Goal: Task Accomplishment & Management: Complete application form

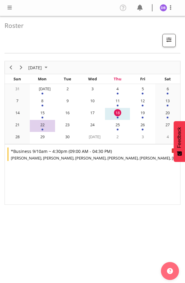
click at [11, 6] on span at bounding box center [9, 7] width 7 height 7
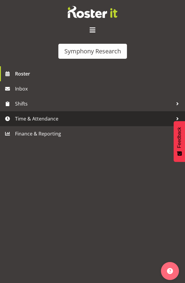
click at [32, 118] on span "Time & Attendance" at bounding box center [94, 118] width 158 height 9
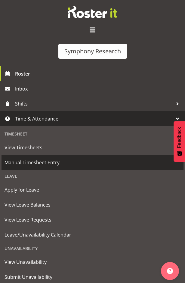
click at [33, 163] on span "Manual Timesheet Entry" at bounding box center [93, 162] width 176 height 9
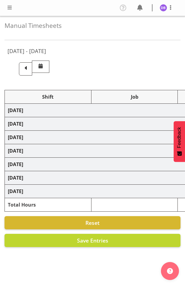
select select "26078"
select select "10587"
select select "26078"
select select "10587"
select select "47"
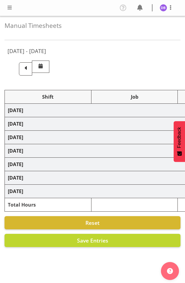
select select "48116"
select select "10633"
select select "48116"
select select "10499"
select select "47"
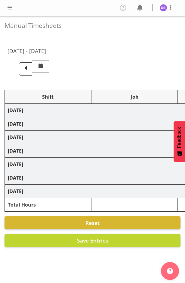
select select "26078"
select select "10587"
select select "47"
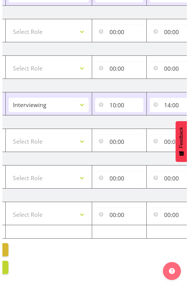
scroll to position [0, 240]
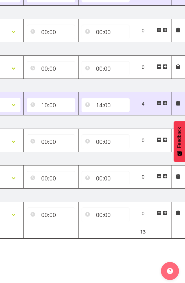
click at [165, 101] on span at bounding box center [164, 103] width 5 height 5
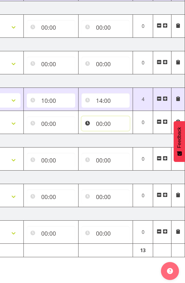
click at [99, 125] on input "00:00" at bounding box center [105, 123] width 48 height 14
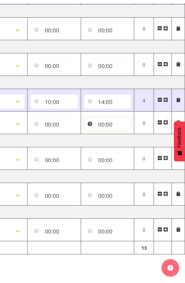
scroll to position [0, 236]
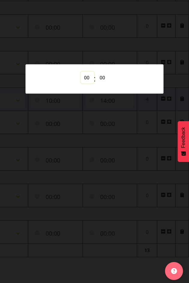
click at [86, 75] on select "00 01 02 03 04 05 06 07 08 09 10 11 12 13 14 15 16 17 18 19 20 21 22 23" at bounding box center [88, 78] width 14 height 12
select select "20"
click at [81, 72] on select "00 01 02 03 04 05 06 07 08 09 10 11 12 13 14 15 16 17 18 19 20 21 22 23" at bounding box center [88, 78] width 14 height 12
type input "20:00"
click at [109, 48] on div at bounding box center [94, 141] width 189 height 283
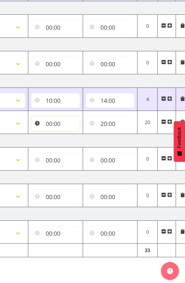
click at [56, 126] on input "00:00" at bounding box center [55, 123] width 48 height 14
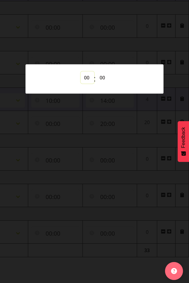
click at [87, 77] on select "00 01 02 03 04 05 06 07 08 09 10 11 12 13 14 15 16 17 18 19 20 21 22 23" at bounding box center [88, 78] width 14 height 12
select select "17"
click at [81, 72] on select "00 01 02 03 04 05 06 07 08 09 10 11 12 13 14 15 16 17 18 19 20 21 22 23" at bounding box center [88, 78] width 14 height 12
type input "17:00"
click at [128, 220] on div at bounding box center [94, 141] width 189 height 283
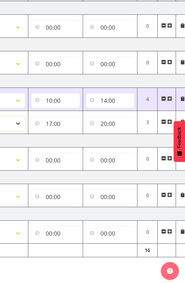
select select "47"
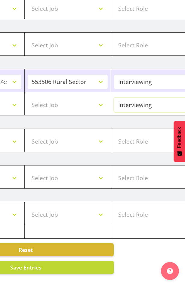
scroll to position [0, 26]
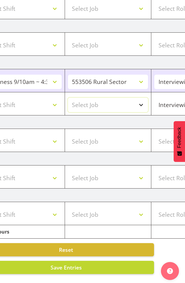
click at [141, 99] on select "Select Job 550060 IF Admin 553492 World Poll Aus Wave 2 Main 2025 553493 World …" at bounding box center [108, 105] width 80 height 14
select select "10242"
click at [68, 98] on select "Select Job 550060 IF Admin 553492 World Poll Aus Wave 2 Main 2025 553493 World …" at bounding box center [108, 105] width 80 height 14
click at [54, 99] on select "Select Shift !!Weekend Residential (Roster IT Shift Label) *Business 9/10am ~ 4…" at bounding box center [21, 105] width 80 height 14
select select "48116"
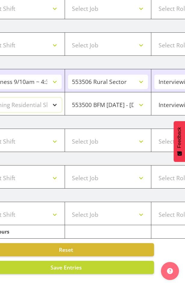
click at [0, 98] on select "Select Shift !!Weekend Residential (Roster IT Shift Label) *Business 9/10am ~ 4…" at bounding box center [21, 105] width 80 height 14
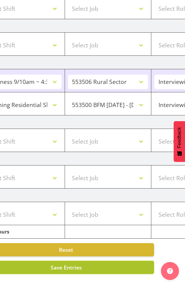
click at [107, 263] on button "Save Entries" at bounding box center [66, 267] width 176 height 13
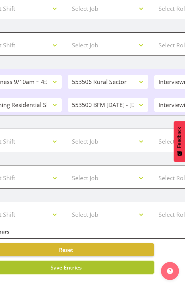
click at [67, 264] on span "Save Entries" at bounding box center [65, 267] width 31 height 7
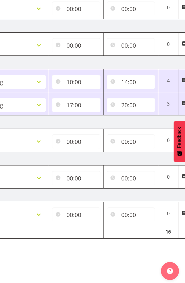
scroll to position [0, 240]
